Goal: Task Accomplishment & Management: Use online tool/utility

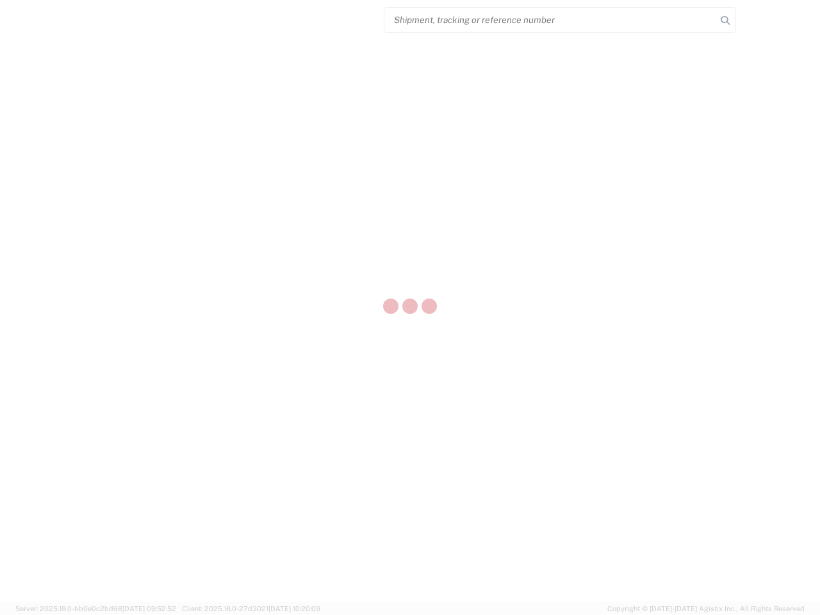
select select "US"
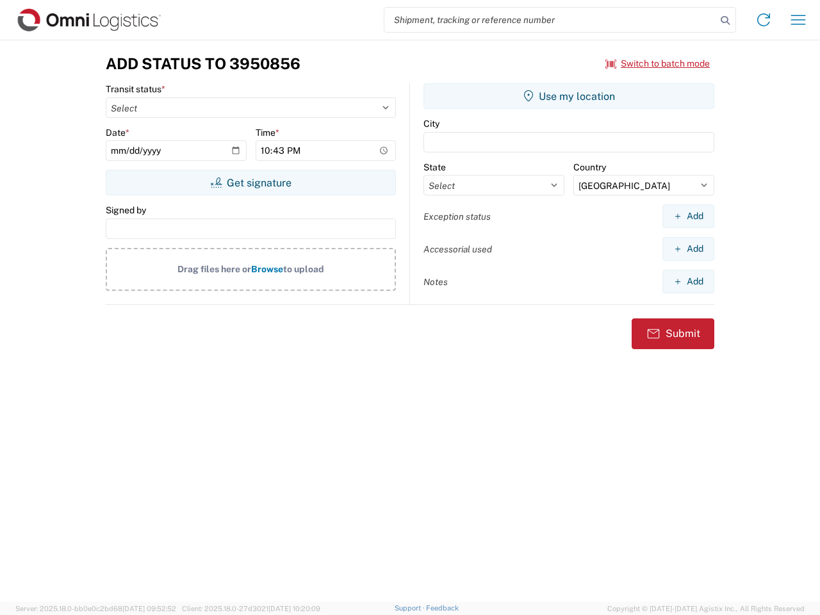
click at [550, 20] on input "search" at bounding box center [550, 20] width 332 height 24
click at [725, 20] on icon at bounding box center [725, 21] width 18 height 18
click at [763, 20] on icon at bounding box center [763, 20] width 20 height 20
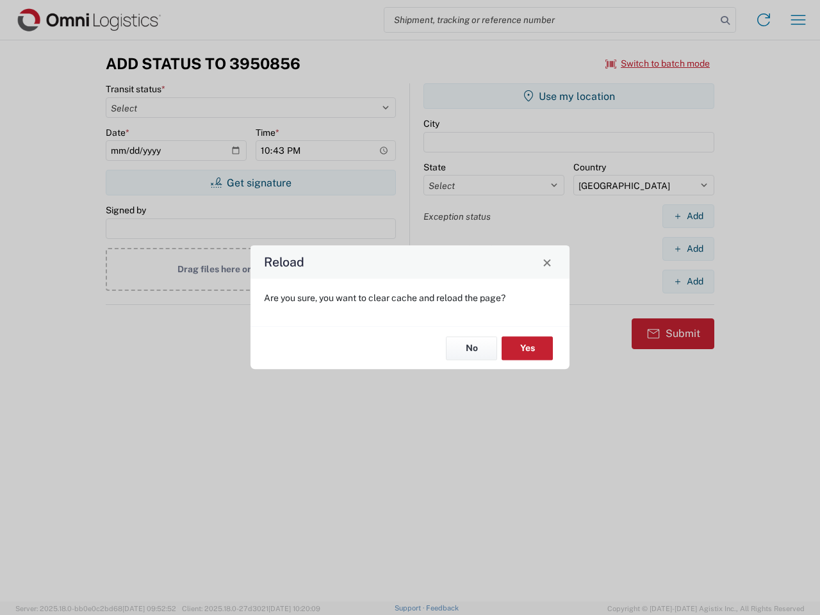
click at [658, 63] on div "Reload Are you sure, you want to clear cache and reload the page? No Yes" at bounding box center [410, 307] width 820 height 615
click at [250, 182] on div "Reload Are you sure, you want to clear cache and reload the page? No Yes" at bounding box center [410, 307] width 820 height 615
click at [569, 96] on div "Reload Are you sure, you want to clear cache and reload the page? No Yes" at bounding box center [410, 307] width 820 height 615
click at [688, 216] on div "Reload Are you sure, you want to clear cache and reload the page? No Yes" at bounding box center [410, 307] width 820 height 615
click at [688, 248] on div "Reload Are you sure, you want to clear cache and reload the page? No Yes" at bounding box center [410, 307] width 820 height 615
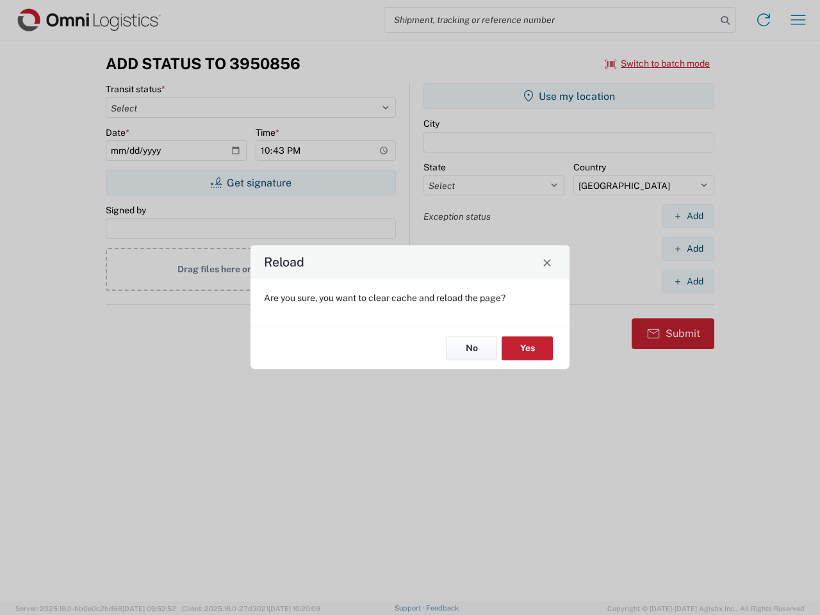
click at [688, 281] on div "Reload Are you sure, you want to clear cache and reload the page? No Yes" at bounding box center [410, 307] width 820 height 615
